Goal: Transaction & Acquisition: Purchase product/service

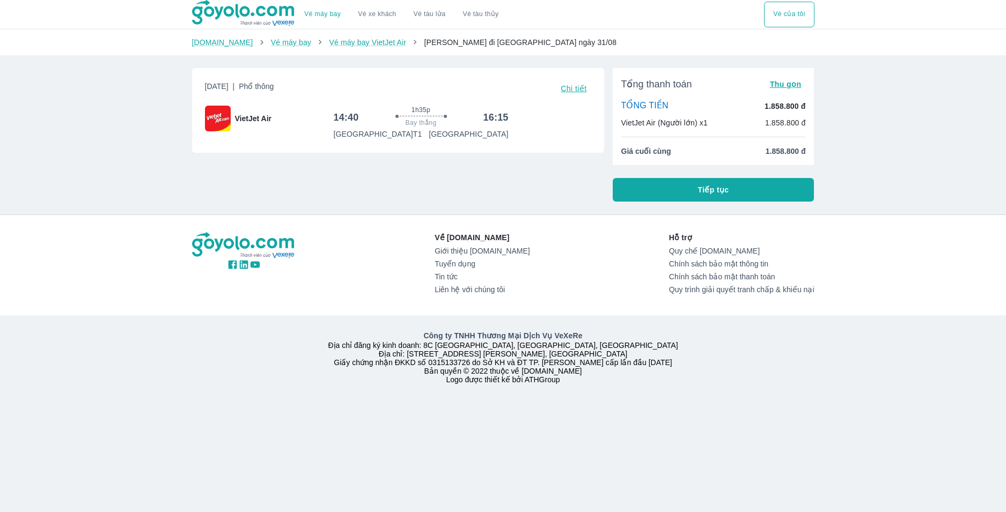
click at [714, 190] on span "Tiếp tục" at bounding box center [713, 190] width 31 height 11
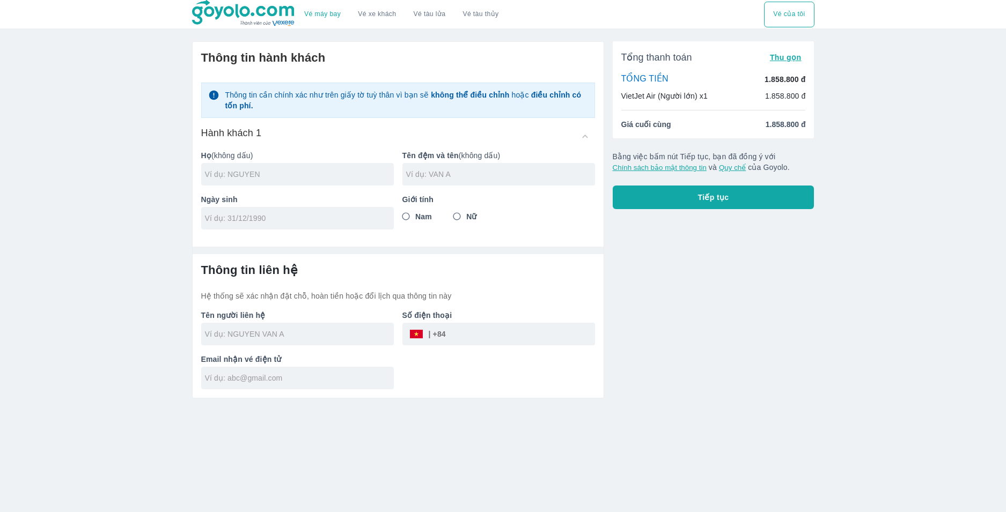
click at [310, 176] on input "text" at bounding box center [299, 174] width 189 height 11
type input "VU"
click at [422, 177] on input "text" at bounding box center [500, 174] width 189 height 11
type input "[PERSON_NAME]"
click at [300, 225] on div at bounding box center [297, 218] width 193 height 23
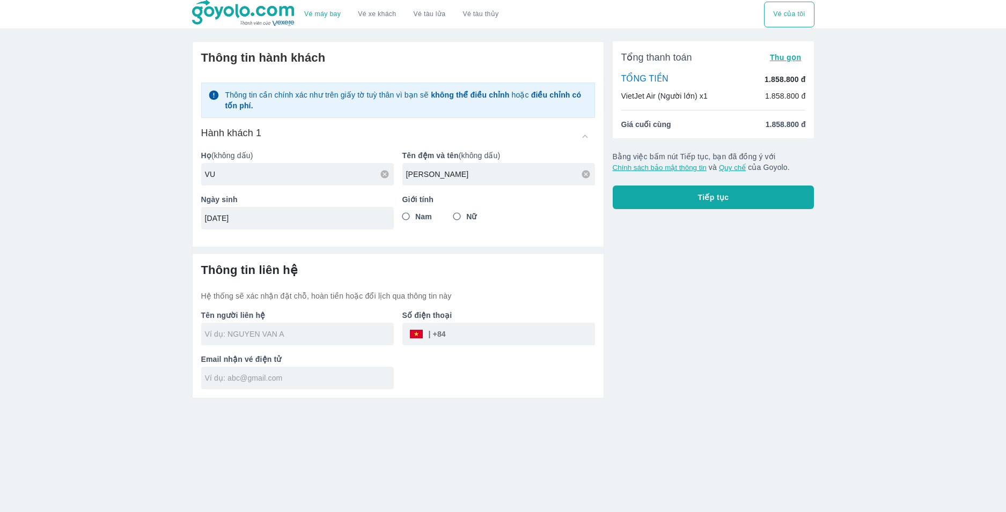
type input "[DATE]"
click at [405, 219] on input "Nam" at bounding box center [405, 216] width 19 height 19
radio input "true"
click at [293, 336] on input "text" at bounding box center [299, 334] width 189 height 11
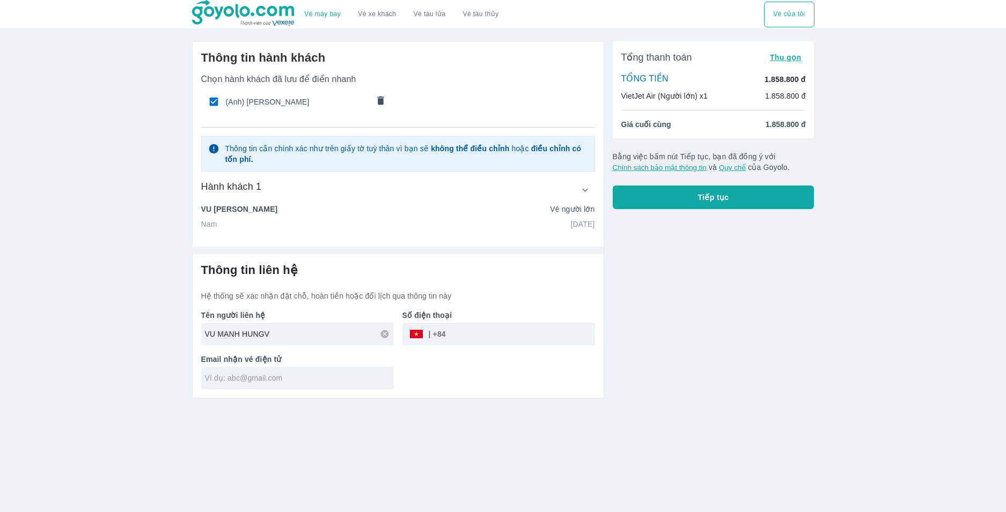
type input "VU MANH HUNG"
click at [488, 341] on input "tel" at bounding box center [520, 334] width 149 height 26
type input "375527160"
click at [302, 381] on input "text" at bounding box center [299, 378] width 189 height 11
type input "2805hung@gmail.com"
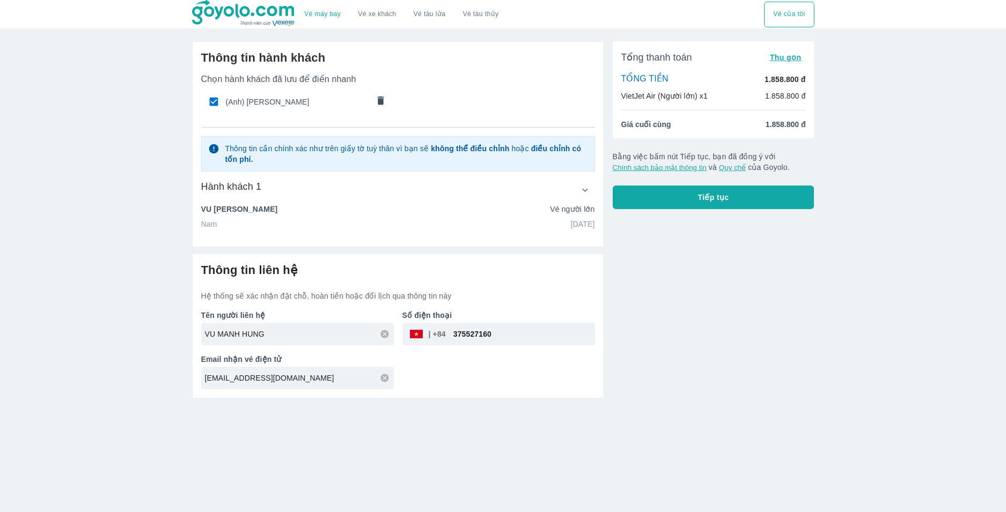
click at [740, 194] on button "Tiếp tục" at bounding box center [714, 198] width 202 height 24
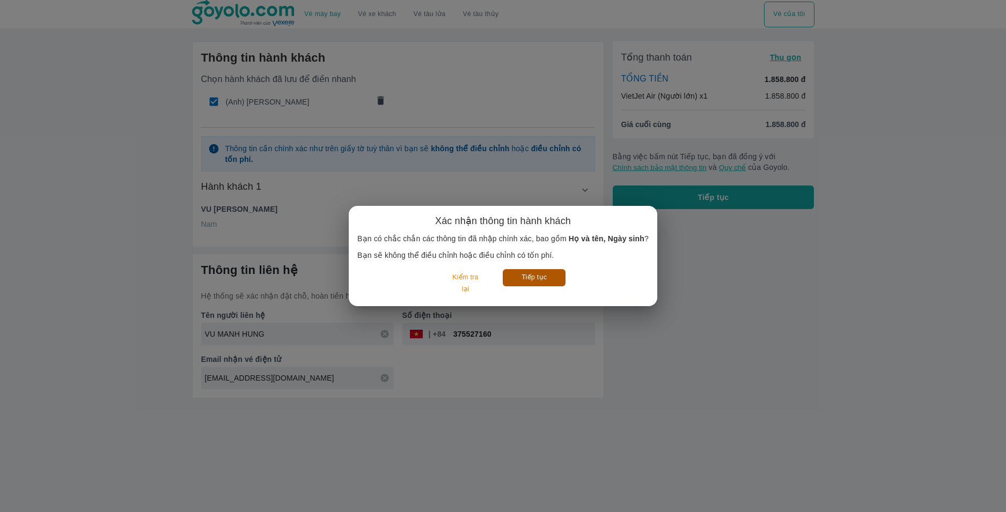
click at [559, 276] on button "Tiếp tục" at bounding box center [534, 277] width 63 height 17
click at [544, 276] on button "Tiếp tục" at bounding box center [534, 277] width 63 height 17
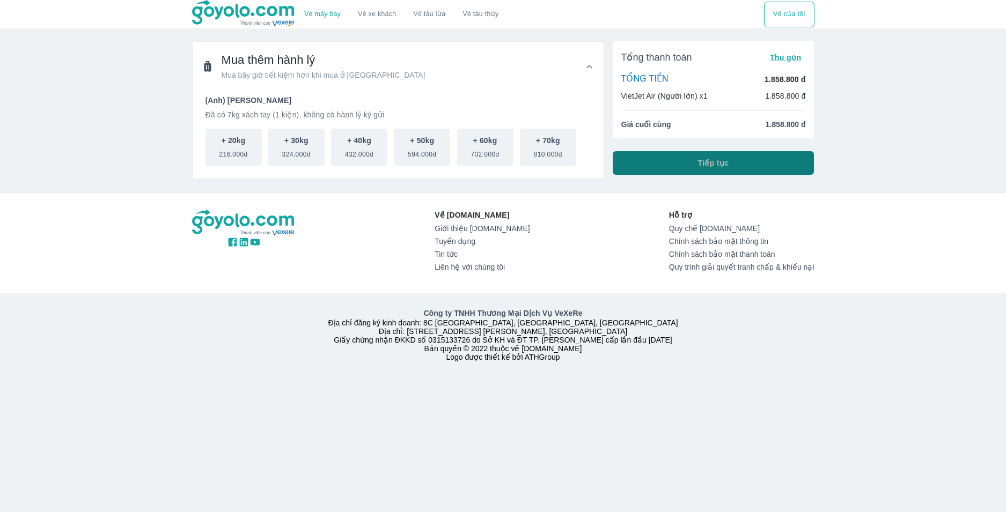
click at [725, 168] on span "Tiếp tục" at bounding box center [713, 163] width 31 height 11
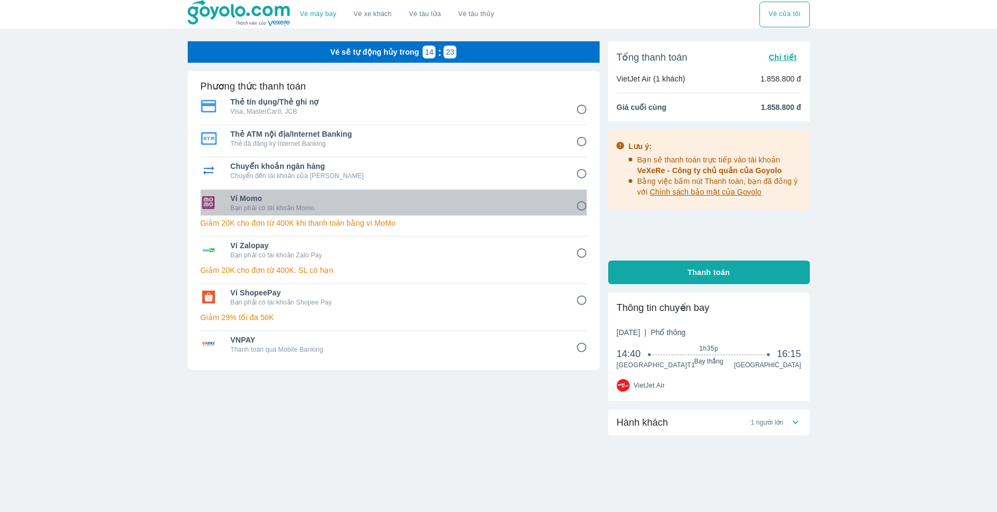
click at [473, 207] on p "Bạn phải có tài khoản Momo" at bounding box center [396, 208] width 330 height 9
radio input "true"
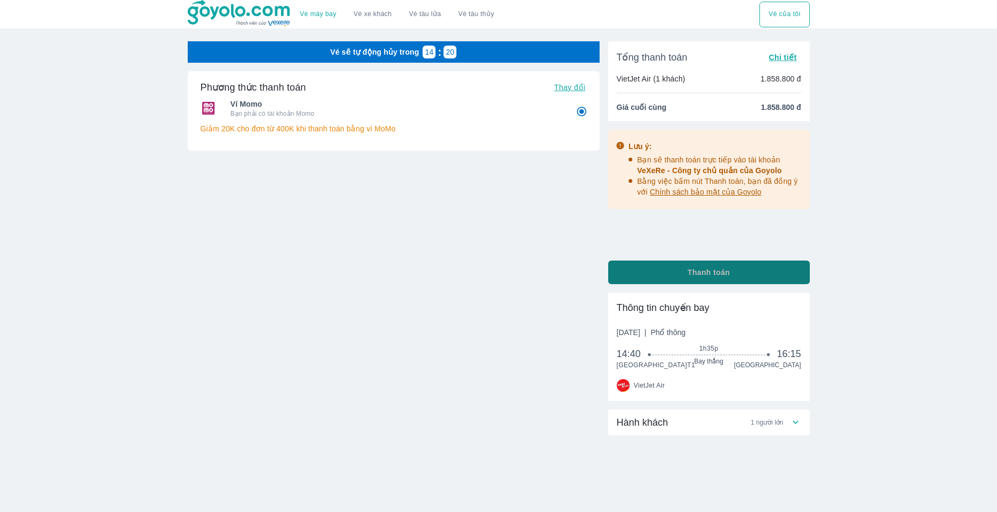
click at [749, 277] on button "Thanh toán" at bounding box center [709, 273] width 202 height 24
radio input "false"
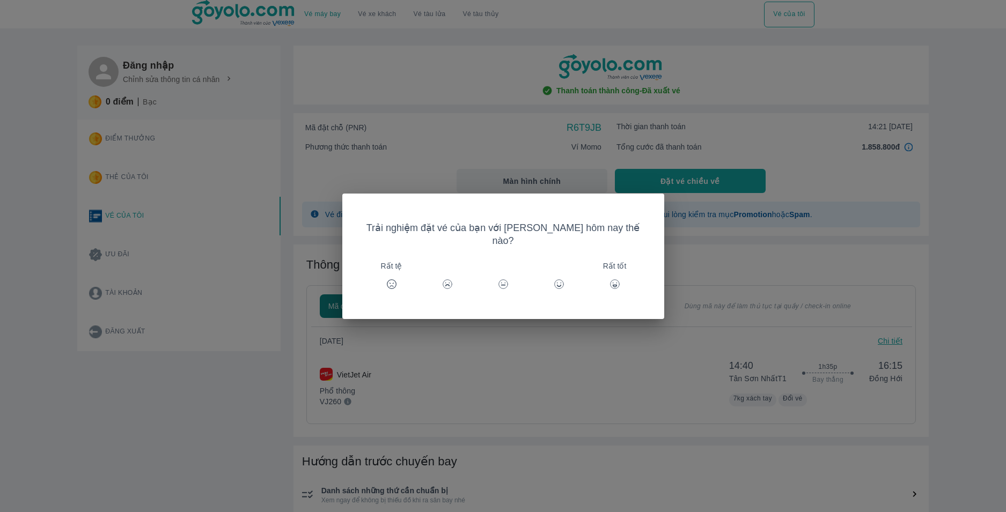
click at [623, 372] on div "Trải nghiệm đặt vé của bạn với Goyolo hôm nay thế nào? Rất tệ Rất tốt" at bounding box center [503, 256] width 1006 height 512
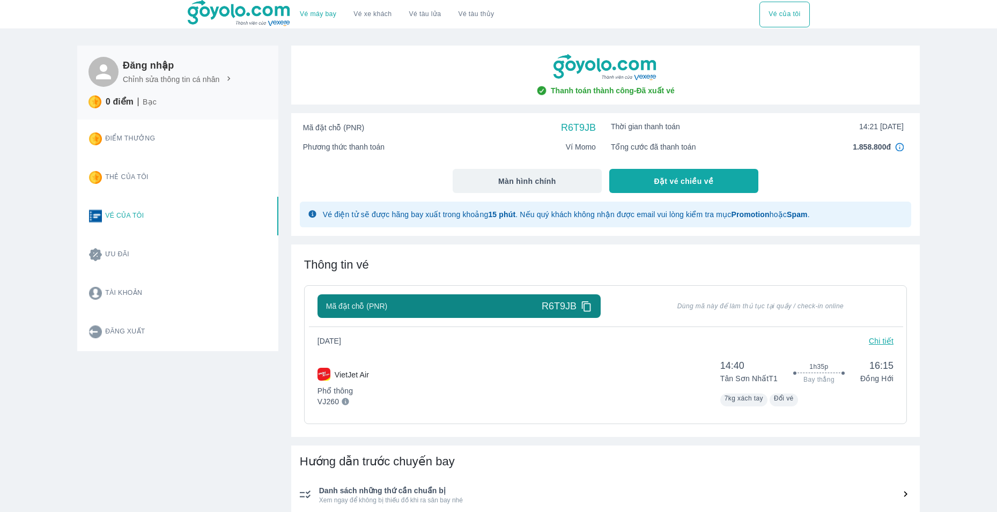
click at [588, 304] on icon at bounding box center [586, 306] width 9 height 10
click at [584, 308] on icon at bounding box center [586, 306] width 9 height 10
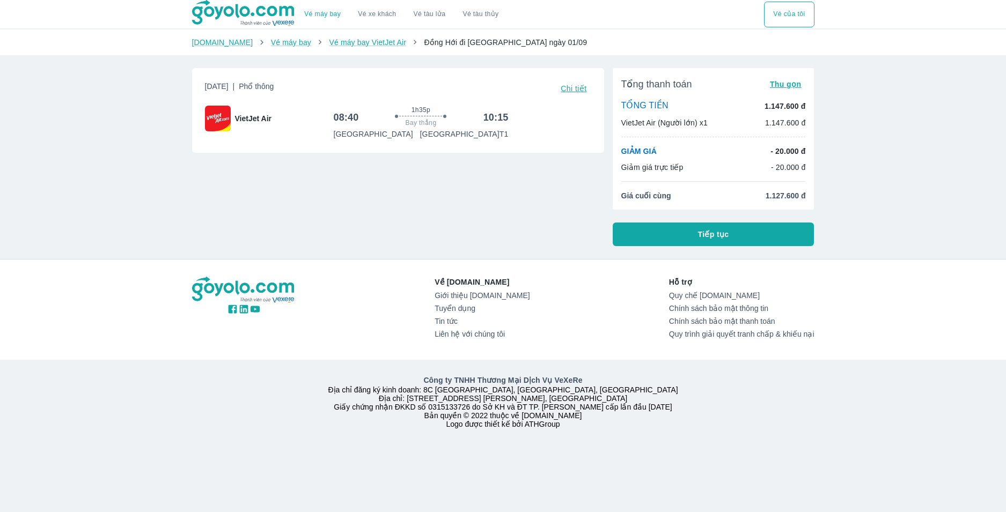
click at [678, 233] on button "Tiếp tục" at bounding box center [714, 235] width 202 height 24
click at [714, 242] on button "Tiếp tục" at bounding box center [714, 235] width 202 height 24
click at [480, 211] on div "Thứ 2, 1 Thg 09 2025 | Phổ thông Chi tiết VietJet Air 08:40 1h35p Bay thẳng 10:…" at bounding box center [393, 153] width 421 height 187
drag, startPoint x: 703, startPoint y: 226, endPoint x: 704, endPoint y: 234, distance: 7.5
click at [704, 231] on button "Tiếp tục" at bounding box center [714, 235] width 202 height 24
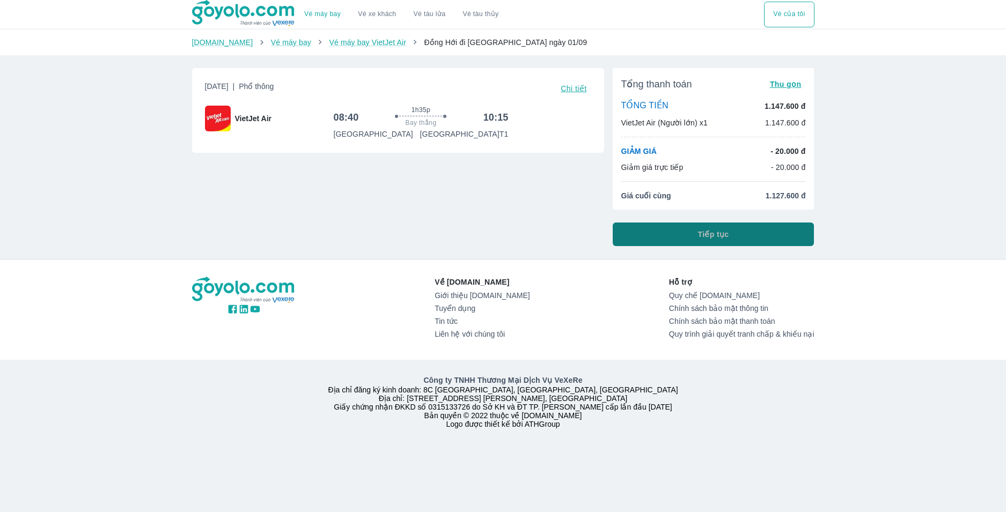
click at [704, 237] on span "Tiếp tục" at bounding box center [713, 234] width 31 height 11
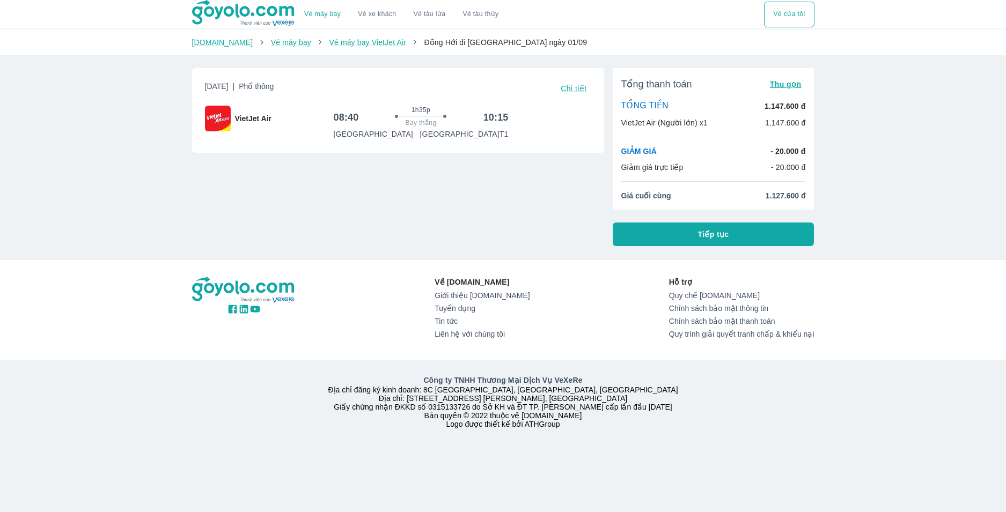
click at [704, 237] on span "Tiếp tục" at bounding box center [713, 234] width 31 height 11
click at [707, 239] on span "Tiếp tục" at bounding box center [713, 234] width 31 height 11
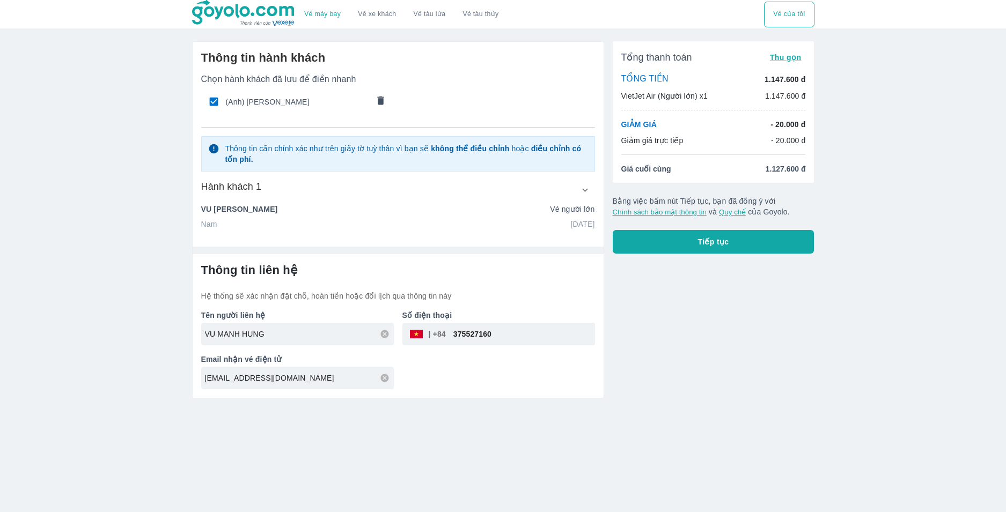
click at [668, 245] on button "Tiếp tục" at bounding box center [714, 242] width 202 height 24
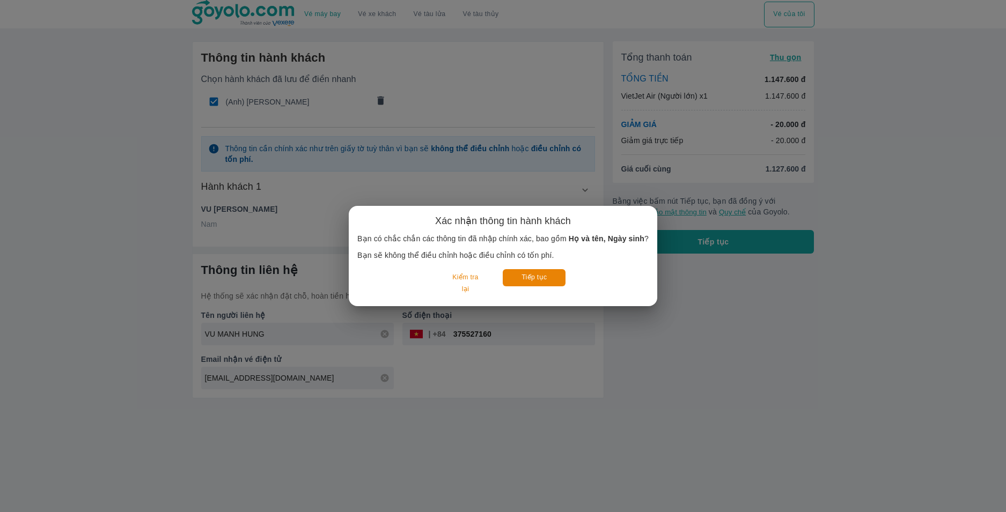
click at [712, 335] on div "Xác nhận thông tin hành khách Bạn có chắc chắn các thông tin đã nhập chính xác,…" at bounding box center [503, 256] width 1006 height 512
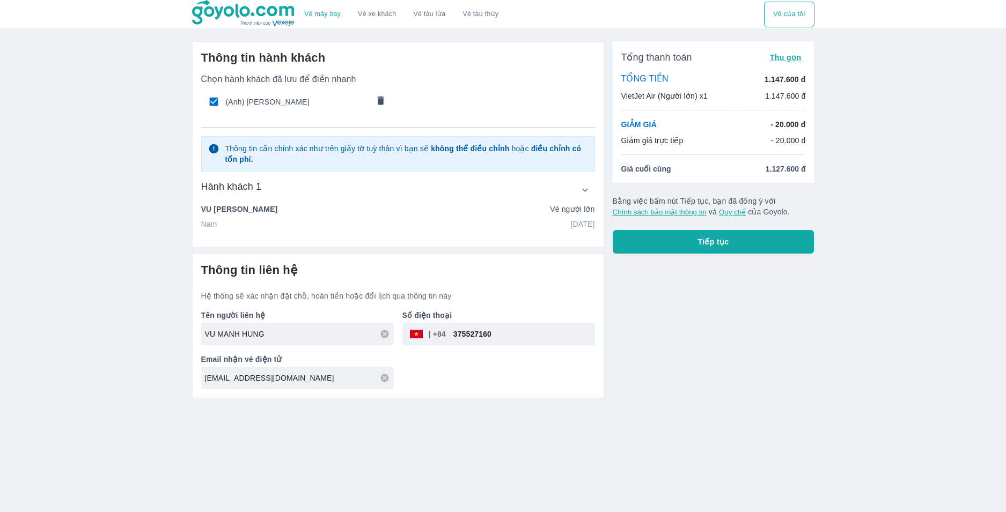
click at [583, 195] on icon "button" at bounding box center [584, 190] width 11 height 11
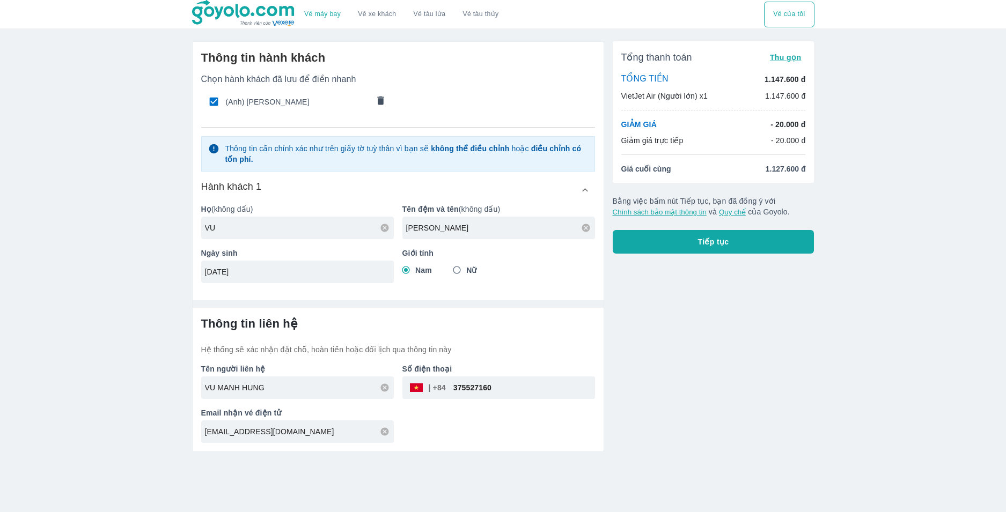
click at [695, 243] on button "Tiếp tục" at bounding box center [714, 242] width 202 height 24
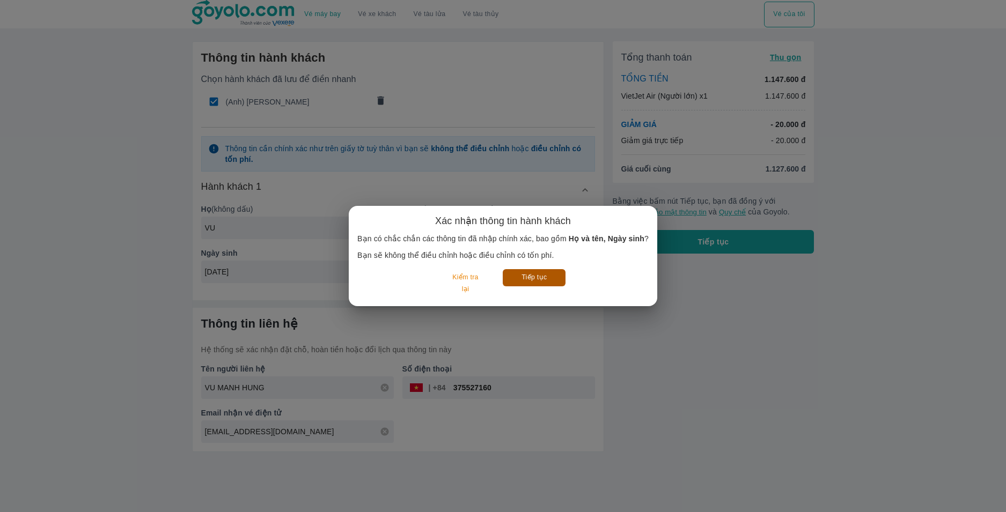
click at [533, 276] on button "Tiếp tục" at bounding box center [534, 277] width 63 height 17
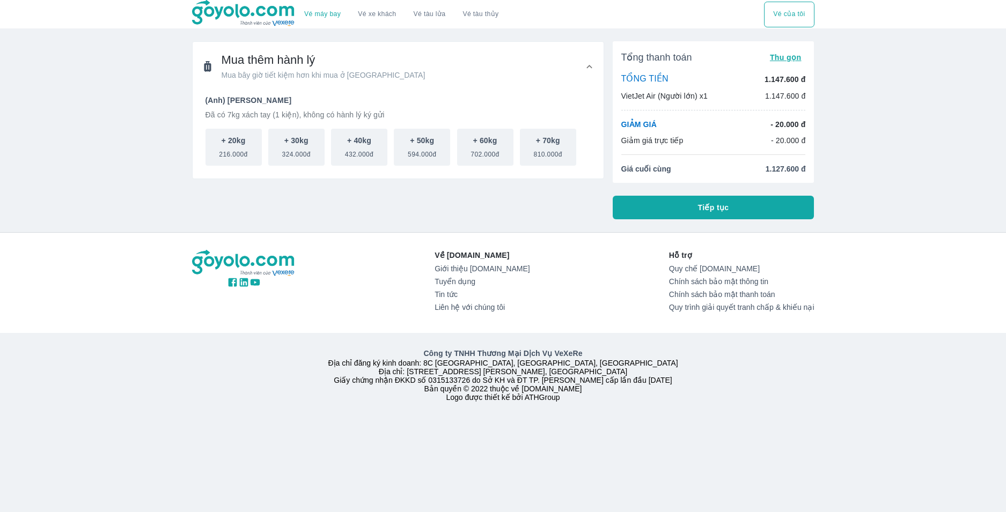
click at [721, 210] on span "Tiếp tục" at bounding box center [713, 207] width 31 height 11
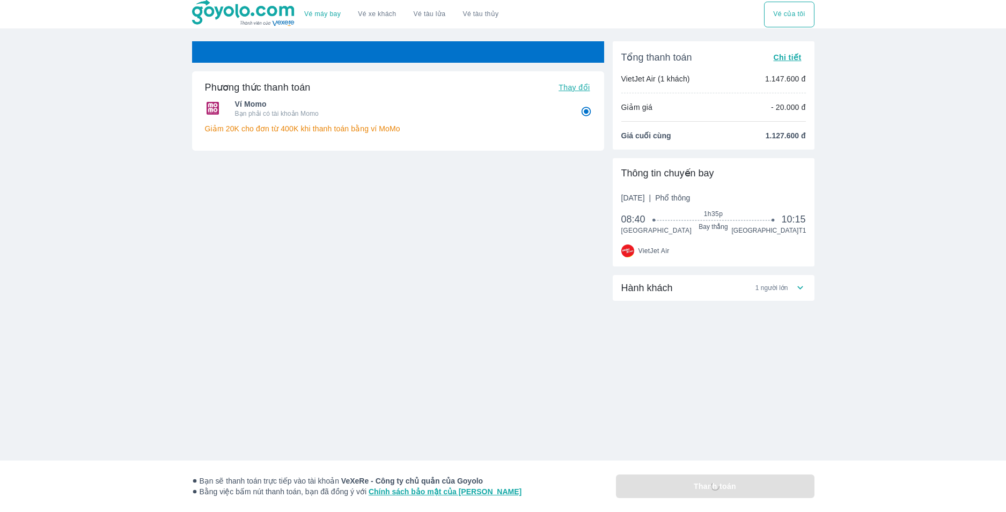
radio input "false"
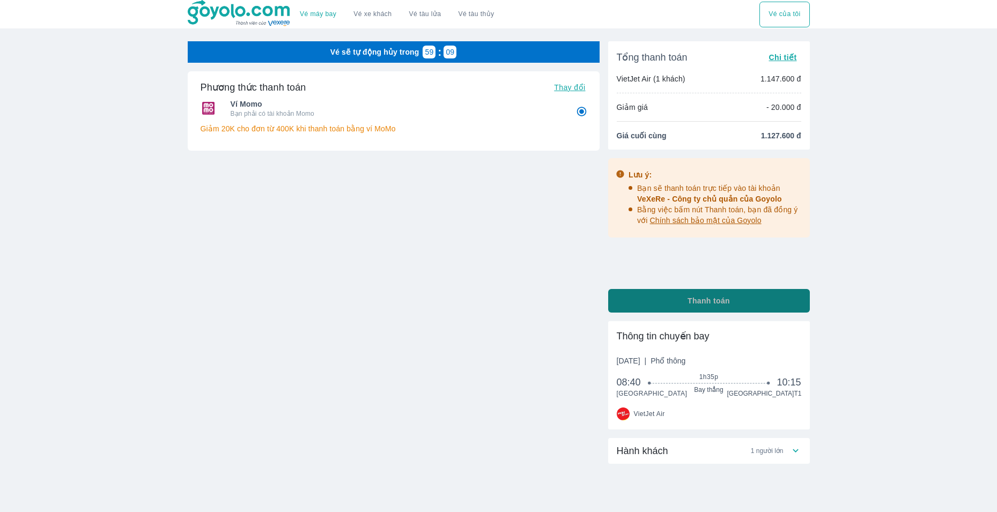
click at [703, 310] on button "Thanh toán" at bounding box center [709, 301] width 202 height 24
radio input "false"
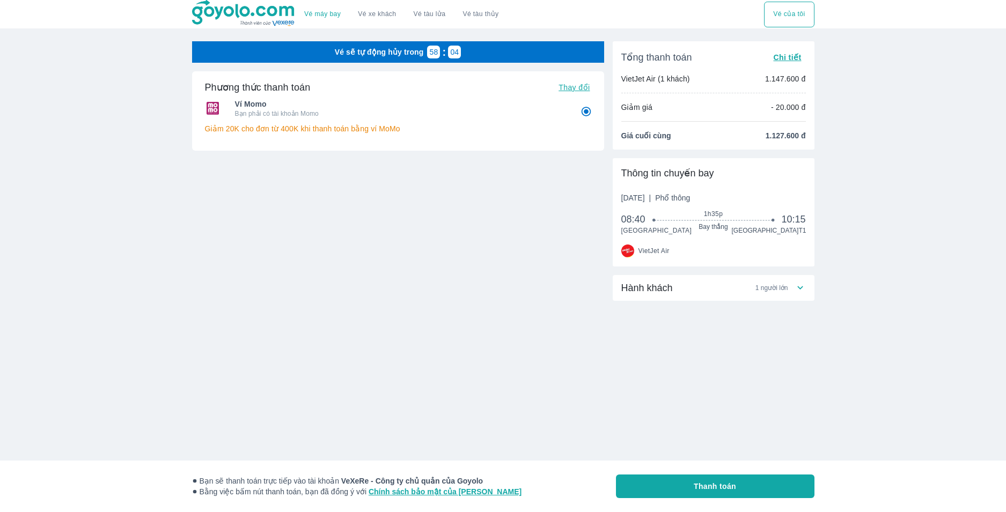
drag, startPoint x: 639, startPoint y: 198, endPoint x: 661, endPoint y: 196, distance: 22.1
click at [657, 196] on span "[DATE] | Phổ thông" at bounding box center [655, 198] width 69 height 11
drag, startPoint x: 665, startPoint y: 196, endPoint x: 681, endPoint y: 196, distance: 16.6
click at [671, 196] on span "[DATE] | Phổ thông" at bounding box center [655, 198] width 69 height 11
drag, startPoint x: 704, startPoint y: 196, endPoint x: 715, endPoint y: 196, distance: 10.2
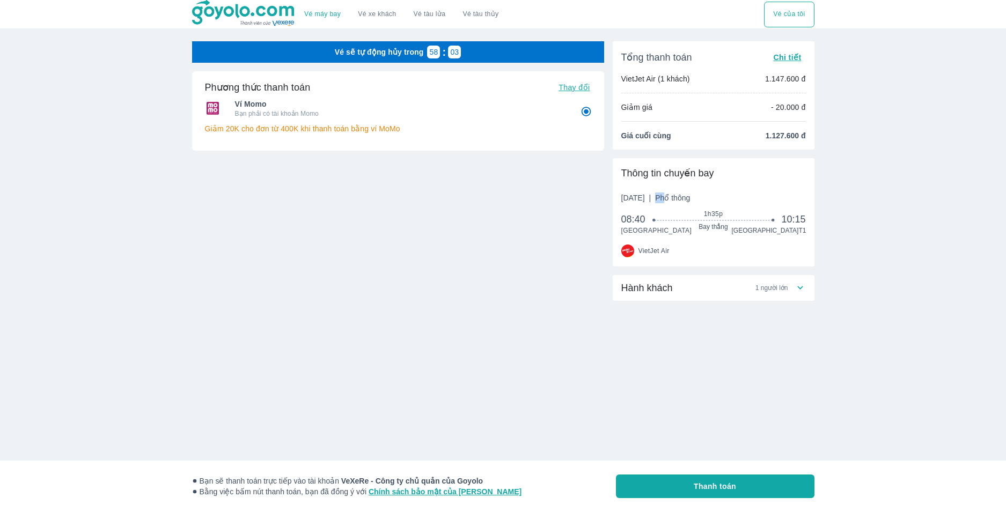
click at [690, 196] on span "Phổ thông" at bounding box center [672, 198] width 35 height 9
click at [690, 195] on span "Phổ thông" at bounding box center [672, 198] width 35 height 9
drag, startPoint x: 698, startPoint y: 171, endPoint x: 705, endPoint y: 171, distance: 7.0
click at [705, 171] on div "Thông tin chuyến bay" at bounding box center [713, 173] width 185 height 13
click at [719, 175] on div "Thông tin chuyến bay" at bounding box center [713, 173] width 185 height 13
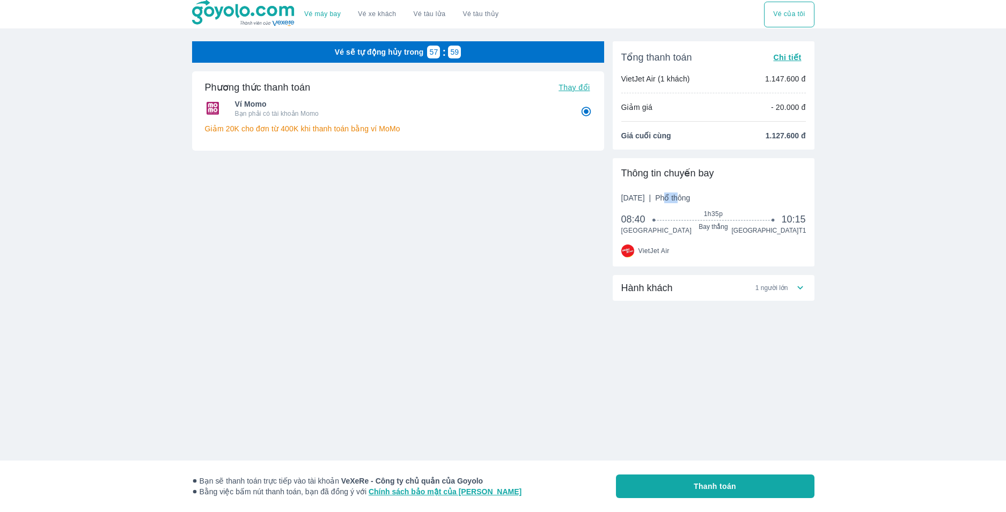
click at [690, 197] on span "Phổ thông" at bounding box center [672, 198] width 35 height 9
click at [752, 193] on div "Thứ 2, 1 Thg 09 2025 | Phổ thông" at bounding box center [713, 198] width 185 height 11
click at [722, 489] on span "Thanh toán" at bounding box center [715, 486] width 42 height 11
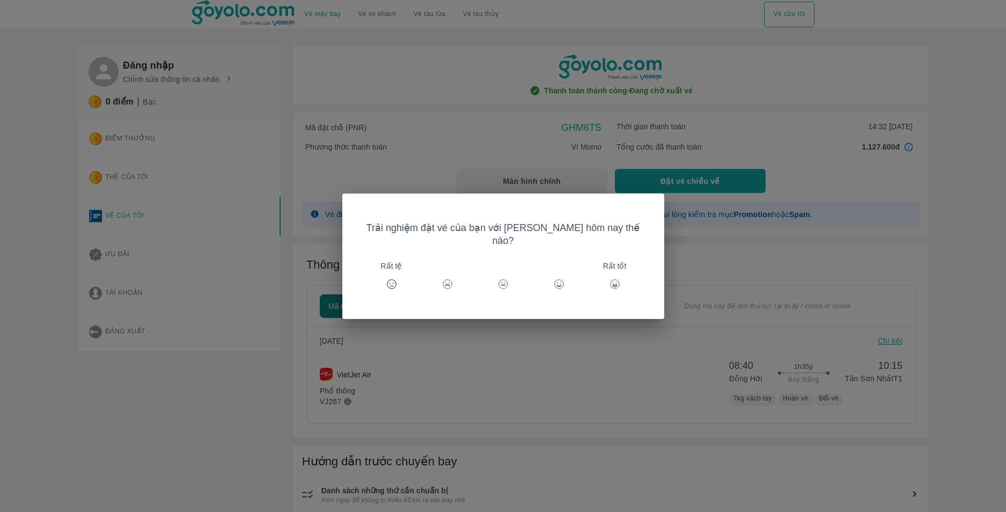
click at [603, 271] on div "Rất tốt" at bounding box center [615, 284] width 26 height 26
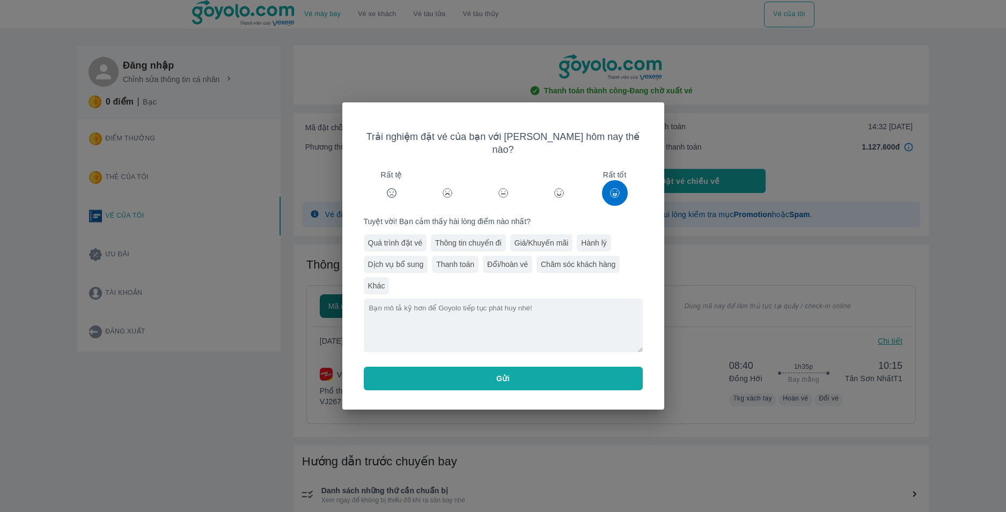
click at [535, 370] on button "Gửi" at bounding box center [503, 379] width 279 height 24
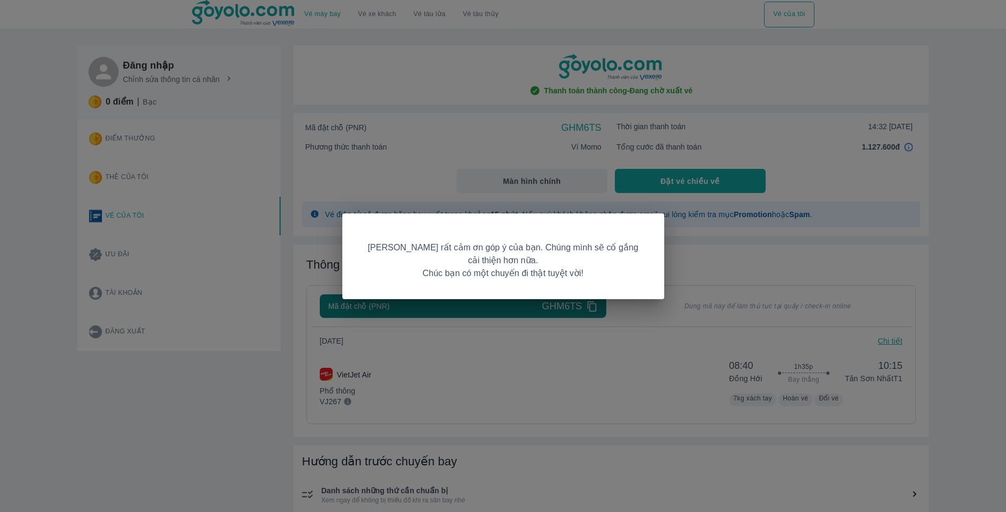
click at [543, 368] on div "[PERSON_NAME] rất cảm ơn góp ý của bạn. Chúng mình sẽ cố gắng cải thiện hơn nữa…" at bounding box center [503, 256] width 1006 height 512
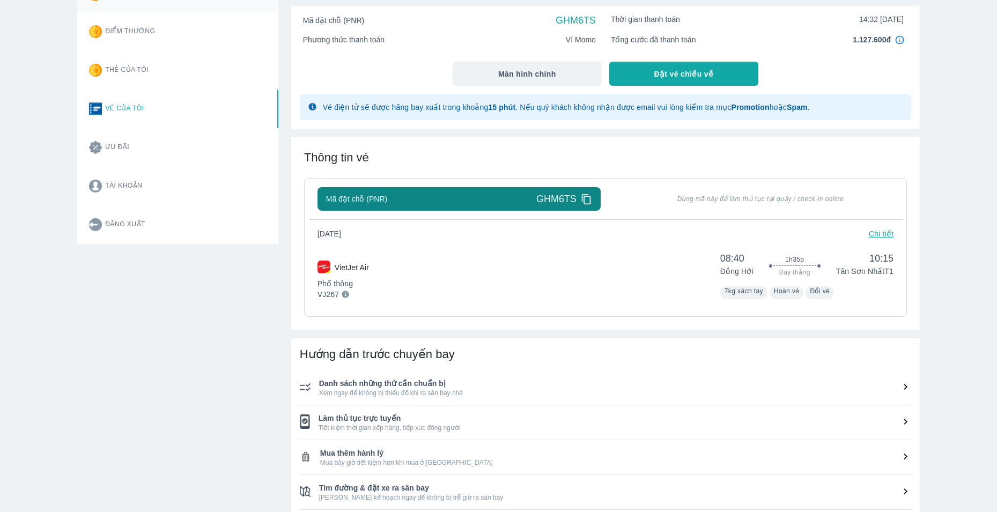
scroll to position [161, 0]
